Goal: Task Accomplishment & Management: Manage account settings

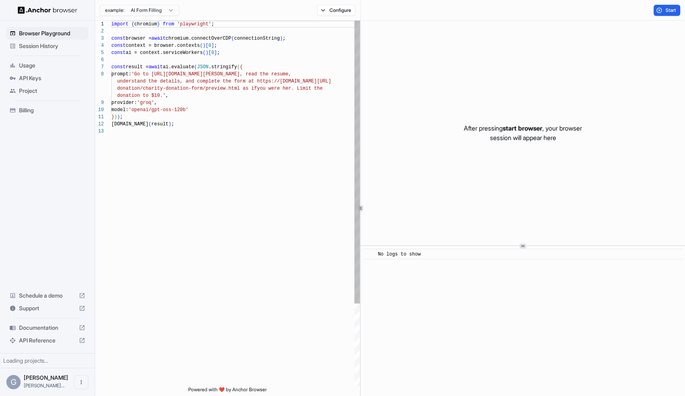
scroll to position [50, 0]
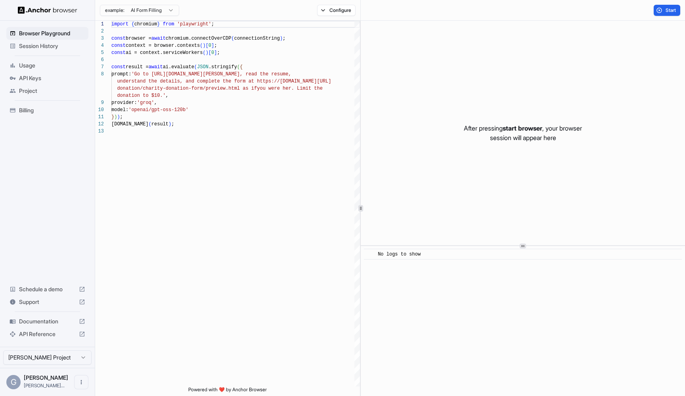
click at [23, 46] on span "Session History" at bounding box center [52, 46] width 66 height 8
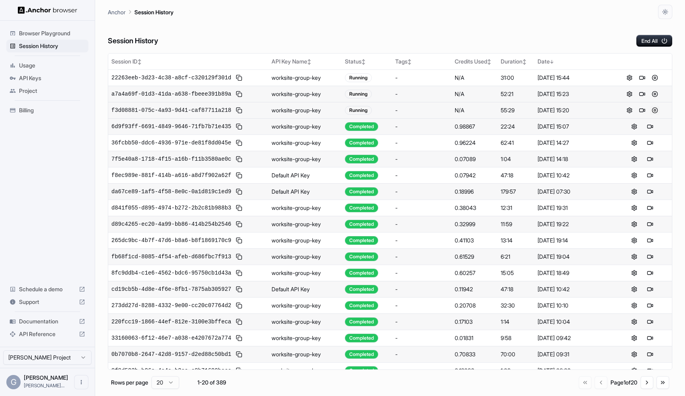
click at [654, 109] on button at bounding box center [655, 111] width 10 height 10
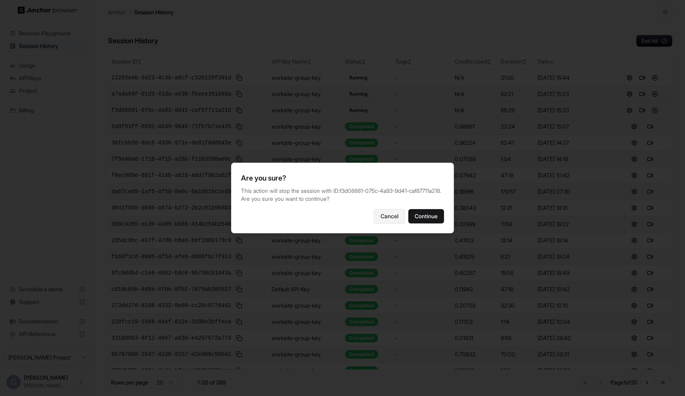
click at [395, 223] on button "Cancel" at bounding box center [389, 216] width 31 height 14
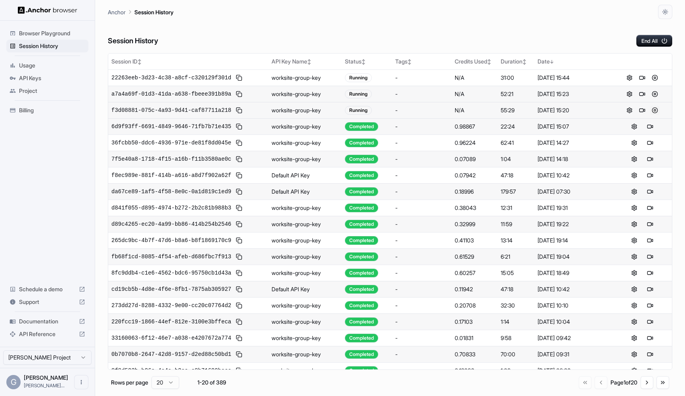
click at [654, 112] on button at bounding box center [655, 111] width 10 height 10
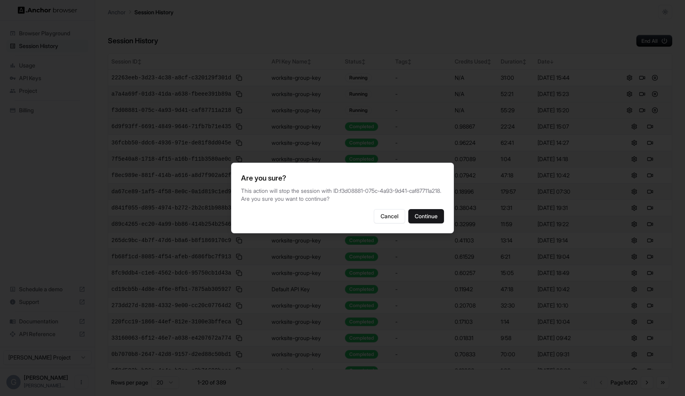
click at [347, 187] on p "This action will stop the session with ID: f3d08881-075c-4a93-9d41-caf87711a218…" at bounding box center [342, 195] width 203 height 16
click at [441, 222] on button "Continue" at bounding box center [427, 216] width 36 height 14
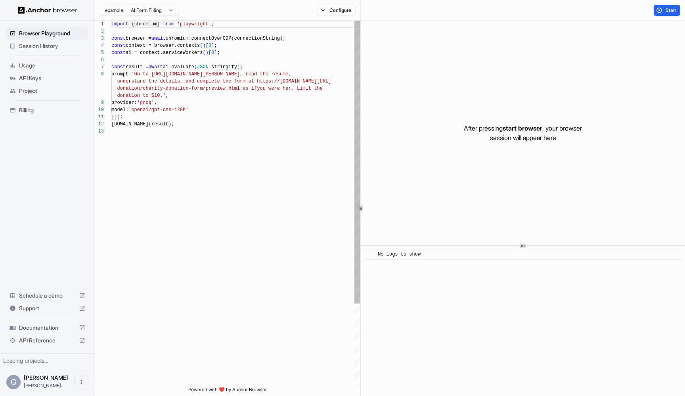
scroll to position [50, 0]
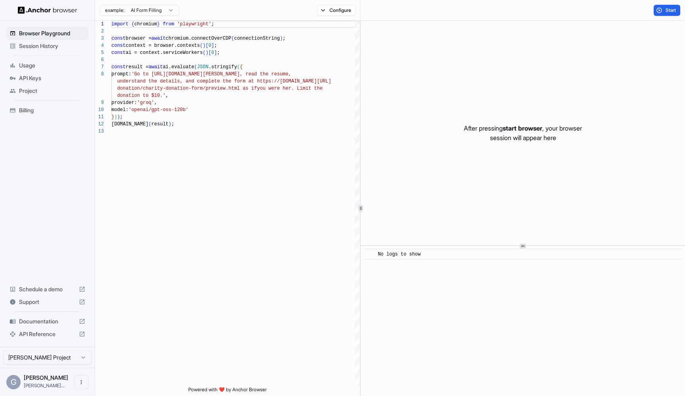
click at [54, 48] on span "Session History" at bounding box center [52, 46] width 66 height 8
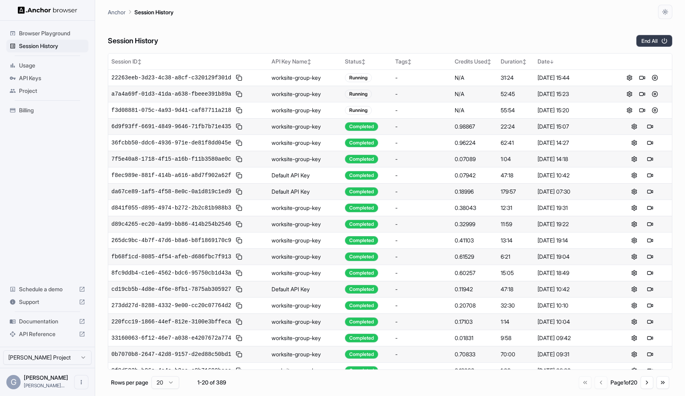
click at [648, 43] on button "End All" at bounding box center [655, 41] width 36 height 12
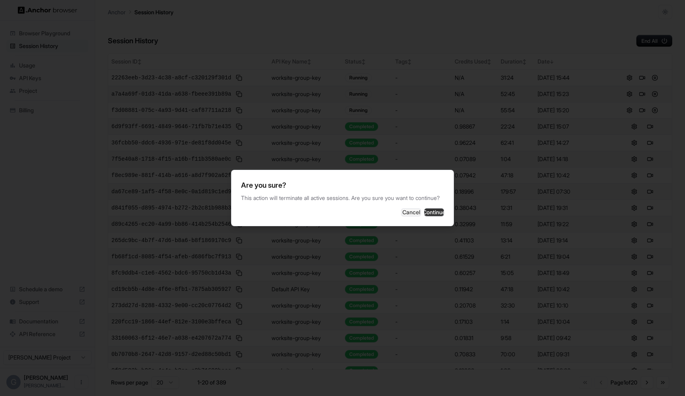
click at [427, 216] on button "Continue" at bounding box center [434, 212] width 20 height 8
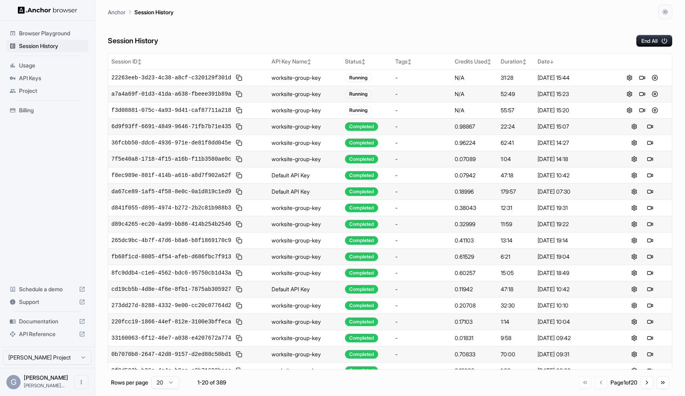
click at [327, 27] on div "Session History End All" at bounding box center [390, 33] width 565 height 28
click at [640, 36] on button "End All" at bounding box center [655, 41] width 36 height 12
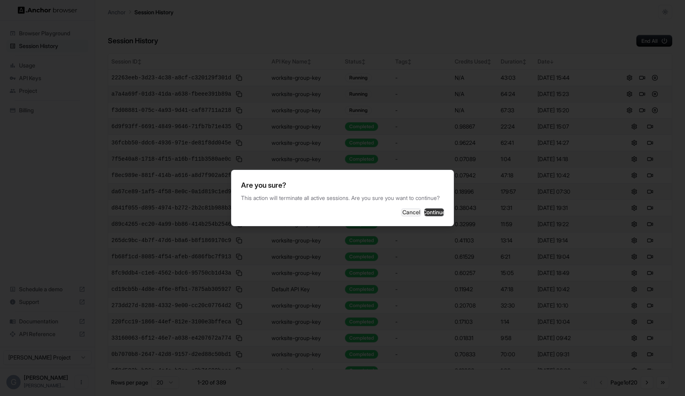
click at [424, 216] on button "Continue" at bounding box center [434, 212] width 20 height 8
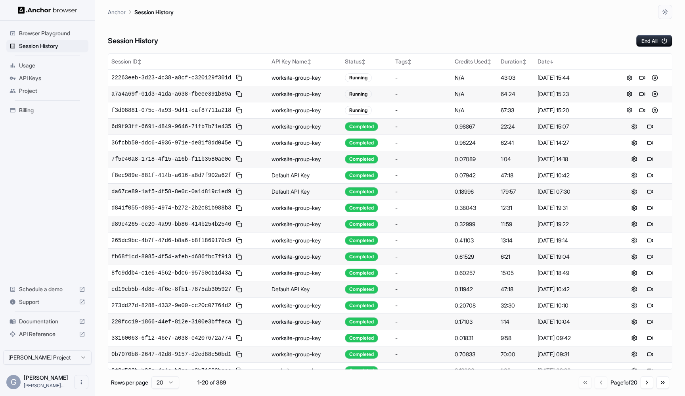
click at [382, 86] on td "Running" at bounding box center [367, 94] width 50 height 16
click at [642, 78] on button at bounding box center [643, 78] width 10 height 10
click at [641, 76] on button at bounding box center [643, 78] width 10 height 10
